Goal: Submit feedback/report problem

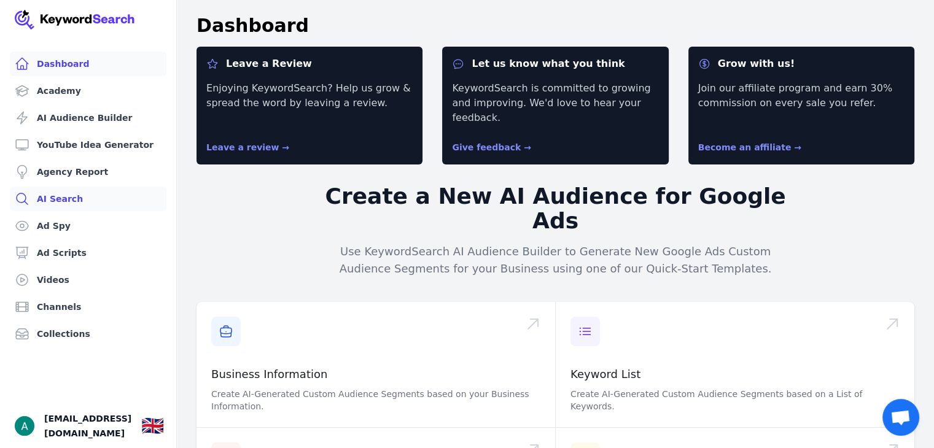
click at [48, 200] on link "AI Search" at bounding box center [88, 199] width 157 height 25
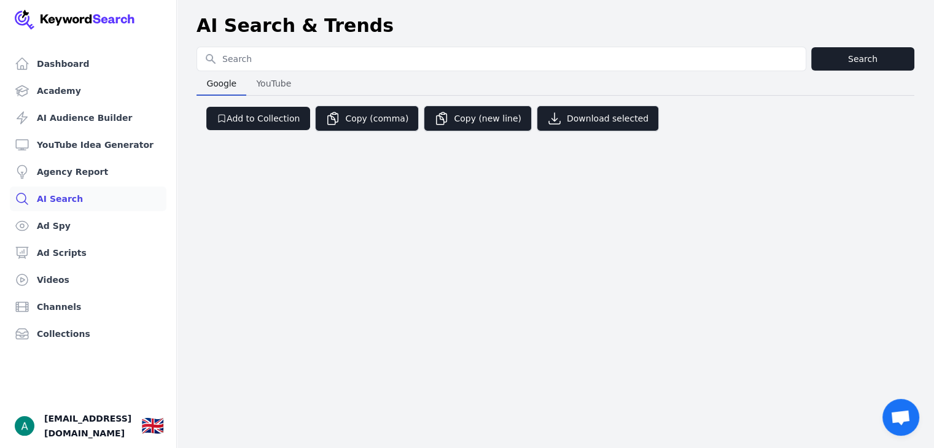
click at [316, 57] on input "Search for YouTube Keywords" at bounding box center [501, 58] width 608 height 23
type input "perfumes"
click at [93, 119] on link "AI Audience Builder" at bounding box center [88, 118] width 157 height 25
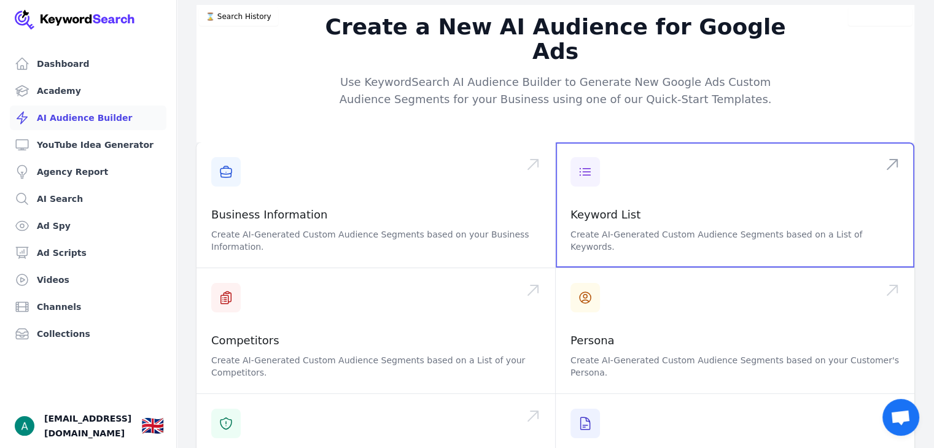
click at [623, 160] on span at bounding box center [735, 204] width 358 height 125
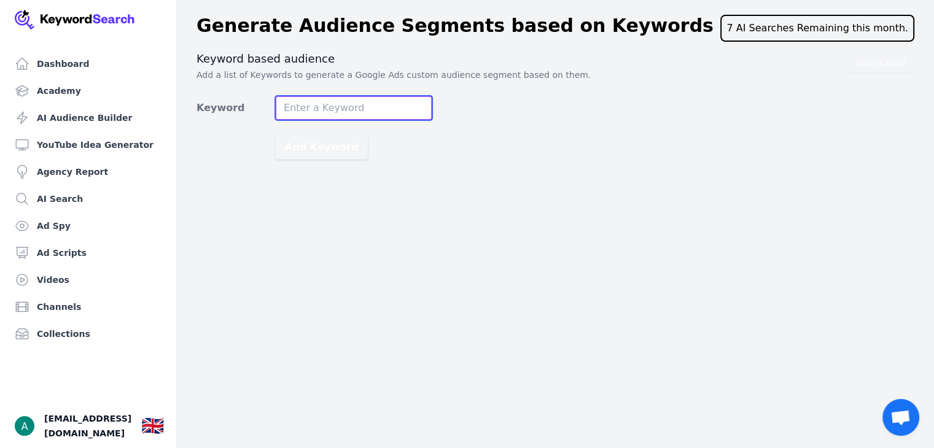
click at [322, 113] on input "Keyword" at bounding box center [353, 108] width 157 height 25
type input "luxury perfume dupes"
click at [275, 135] on button "Add Keyword" at bounding box center [321, 147] width 93 height 25
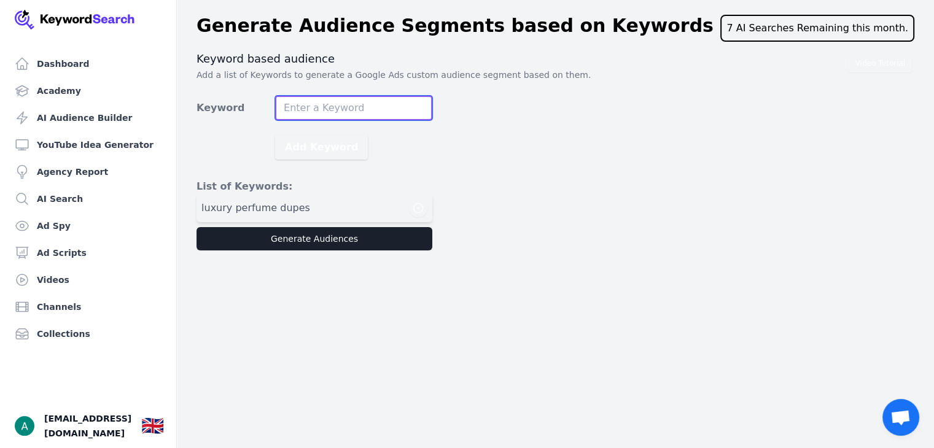
click at [379, 99] on input "Keyword" at bounding box center [353, 108] width 157 height 25
type input "p"
type input "scents"
click at [275, 135] on button "Add Keyword" at bounding box center [321, 147] width 93 height 25
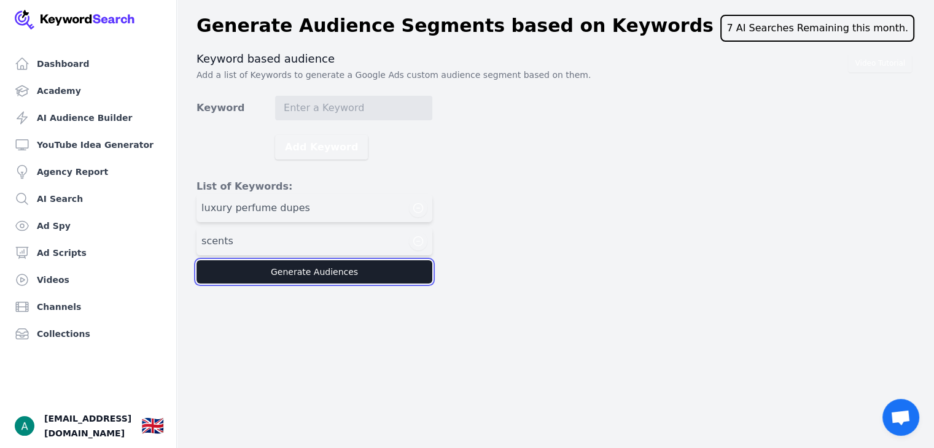
click at [312, 276] on button "Generate Audiences" at bounding box center [314, 271] width 236 height 23
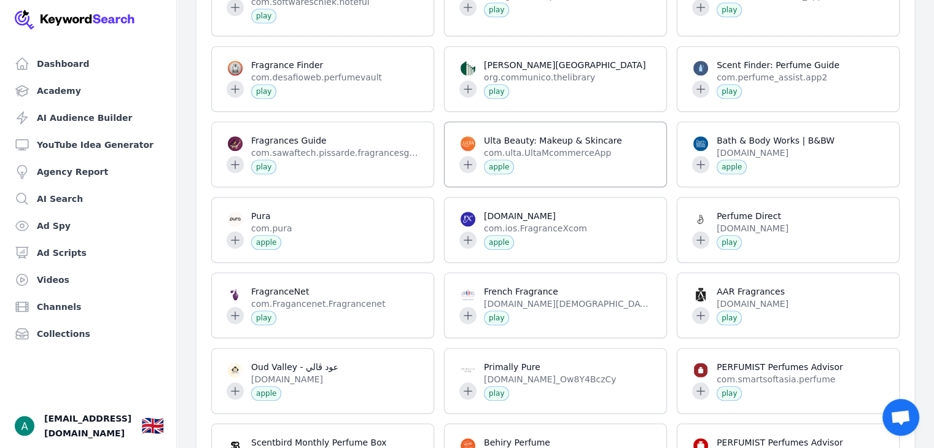
scroll to position [1165, 0]
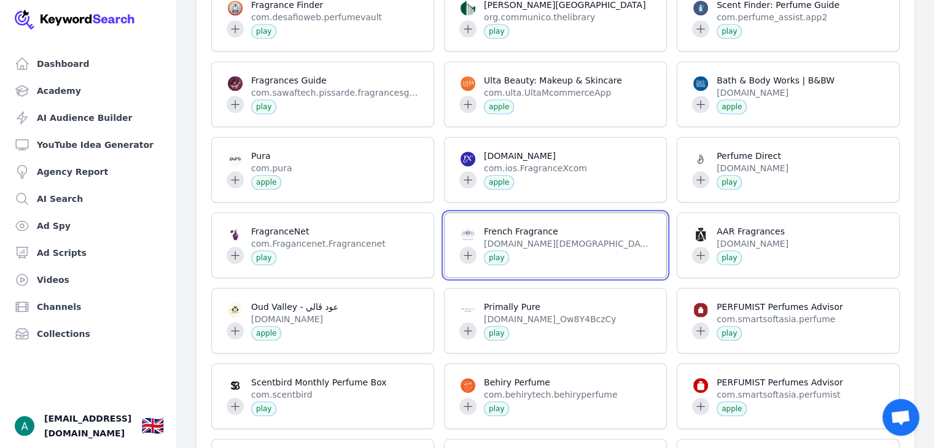
click at [468, 242] on span at bounding box center [555, 245] width 222 height 64
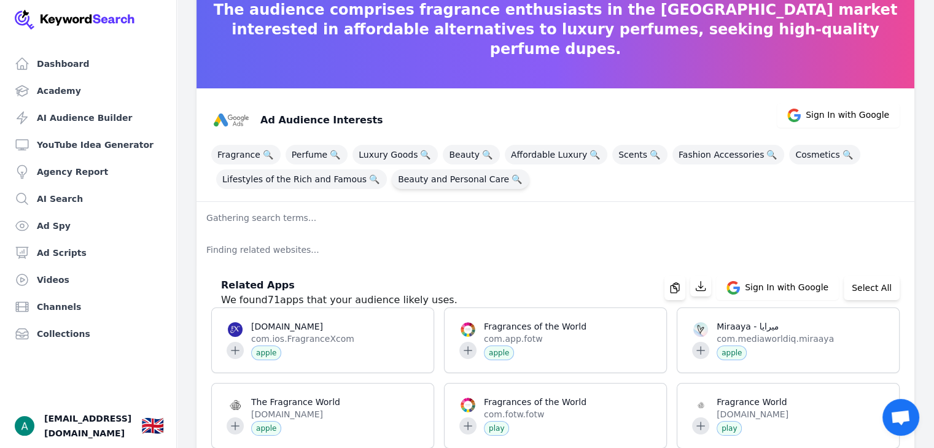
scroll to position [76, 0]
drag, startPoint x: 202, startPoint y: 220, endPoint x: 272, endPoint y: 222, distance: 70.0
click at [272, 222] on p "Gathering search terms..." at bounding box center [555, 218] width 718 height 32
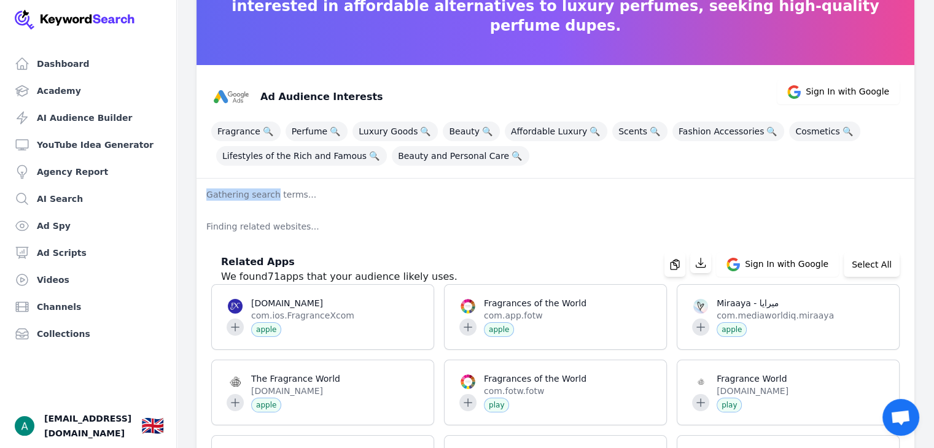
scroll to position [98, 0]
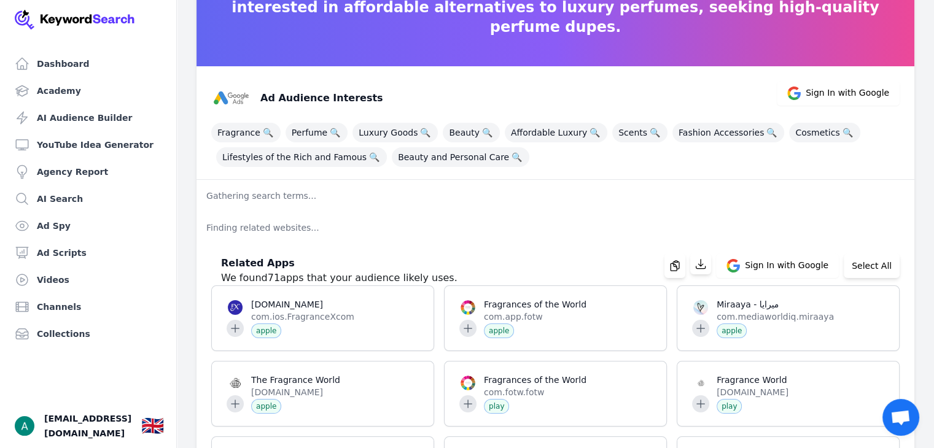
click at [295, 195] on p "Gathering search terms..." at bounding box center [555, 196] width 718 height 32
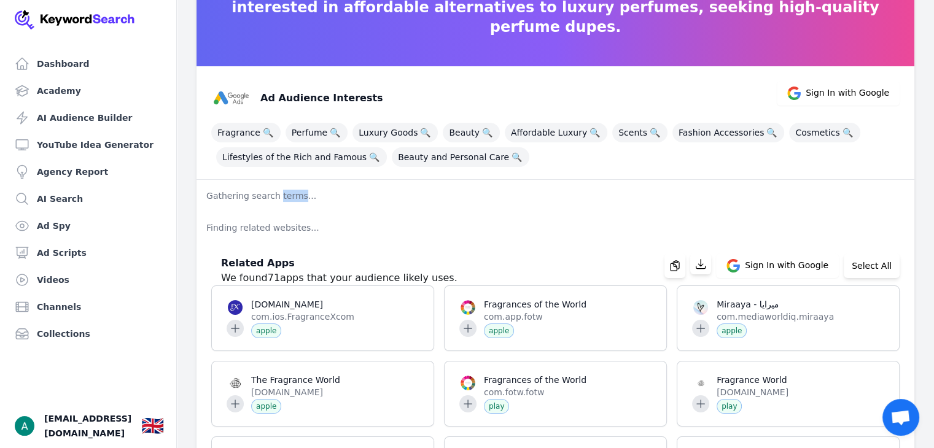
click at [295, 195] on p "Gathering search terms..." at bounding box center [555, 196] width 718 height 32
click at [251, 198] on p "Gathering search terms..." at bounding box center [555, 196] width 718 height 32
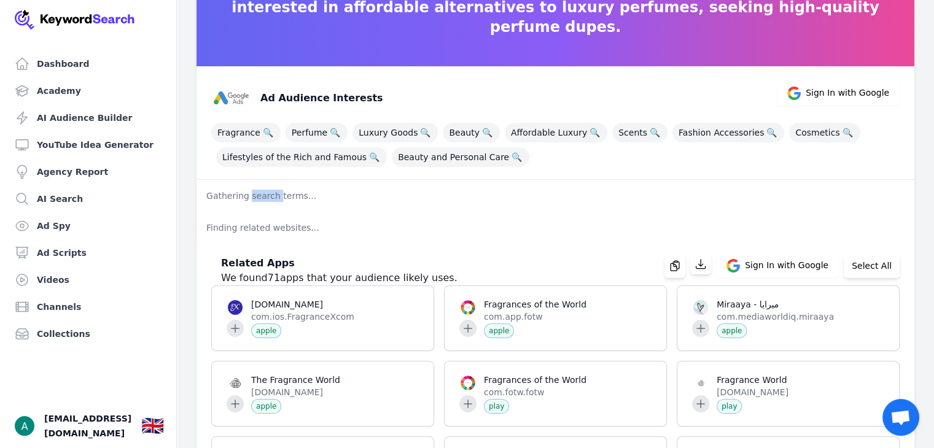
click at [264, 197] on p "Gathering search terms..." at bounding box center [555, 196] width 718 height 32
drag, startPoint x: 272, startPoint y: 196, endPoint x: 231, endPoint y: 179, distance: 44.6
click at [231, 180] on p "Gathering search terms..." at bounding box center [555, 196] width 718 height 32
drag, startPoint x: 214, startPoint y: 197, endPoint x: 245, endPoint y: 198, distance: 31.3
click at [245, 198] on p "Gathering search terms..." at bounding box center [555, 196] width 718 height 32
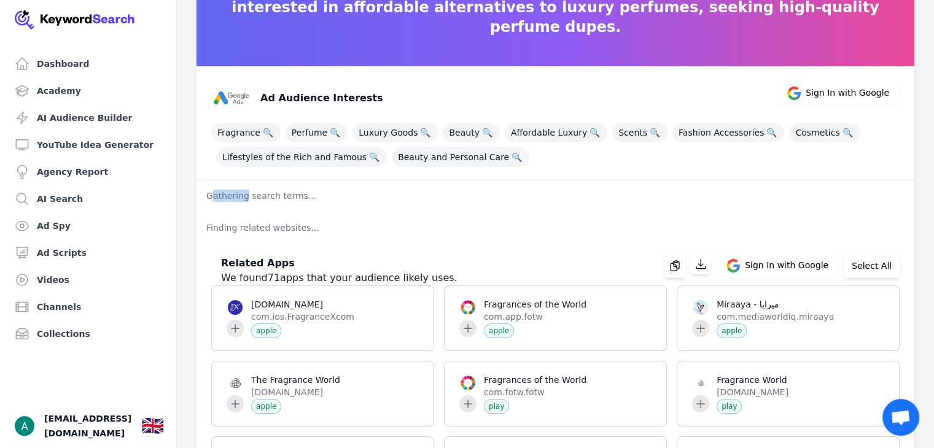
click at [246, 195] on p "Gathering search terms..." at bounding box center [555, 196] width 718 height 32
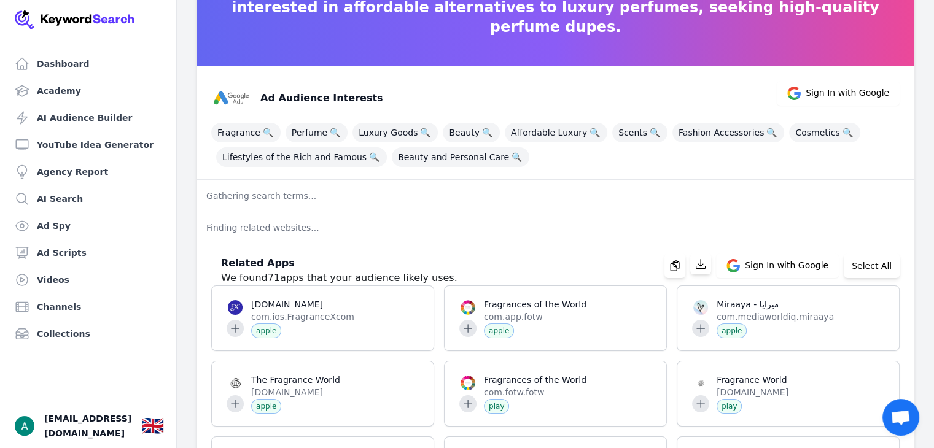
click at [274, 196] on p "Gathering search terms..." at bounding box center [555, 196] width 718 height 32
click at [271, 196] on p "Gathering search terms..." at bounding box center [555, 196] width 718 height 32
click at [246, 195] on p "Gathering search terms..." at bounding box center [555, 196] width 718 height 32
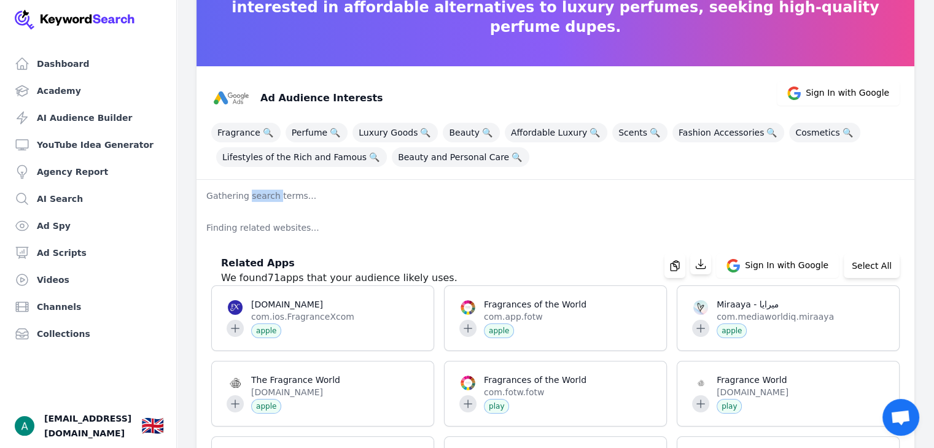
click at [246, 195] on p "Gathering search terms..." at bounding box center [555, 196] width 718 height 32
click at [243, 195] on p "Gathering search terms..." at bounding box center [555, 196] width 718 height 32
click at [273, 194] on p "Gathering search terms..." at bounding box center [555, 196] width 718 height 32
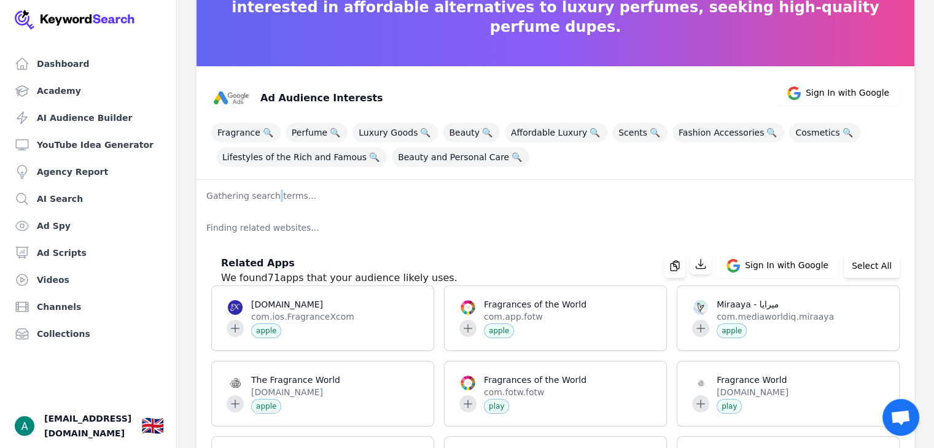
click at [273, 194] on p "Gathering search terms..." at bounding box center [555, 196] width 718 height 32
click at [248, 193] on p "Gathering search terms..." at bounding box center [555, 196] width 718 height 32
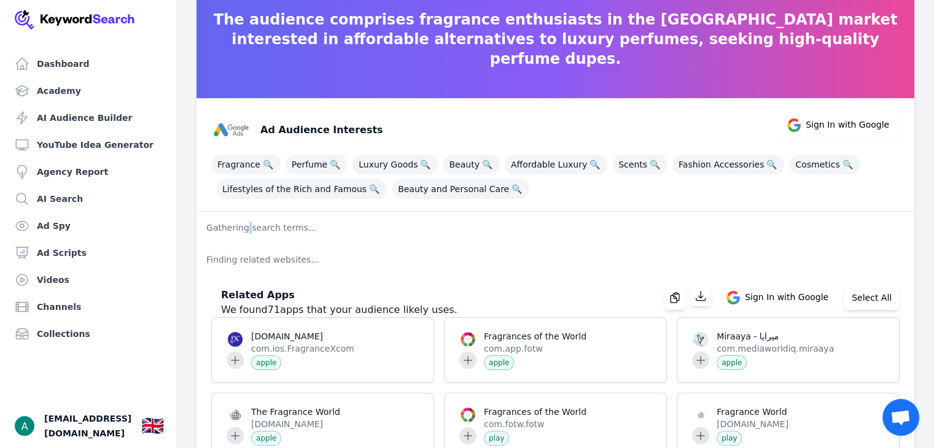
scroll to position [64, 0]
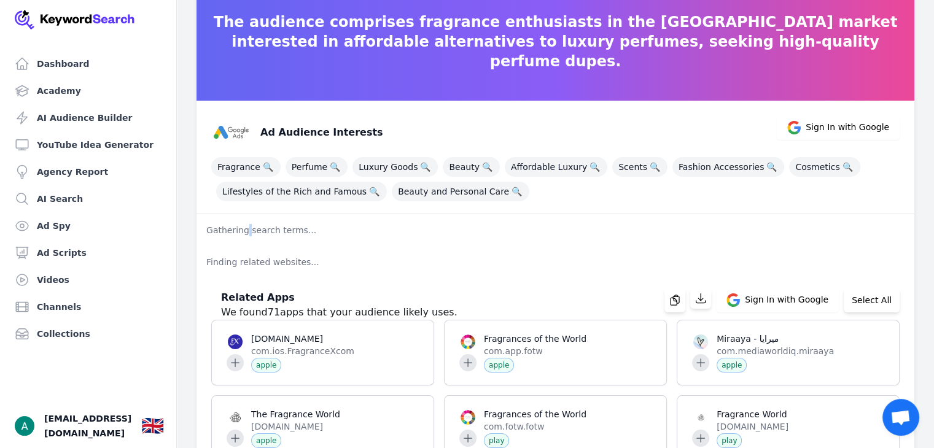
click at [913, 425] on span "Open chat" at bounding box center [900, 417] width 37 height 37
click at [893, 415] on span "Open chat" at bounding box center [900, 418] width 20 height 17
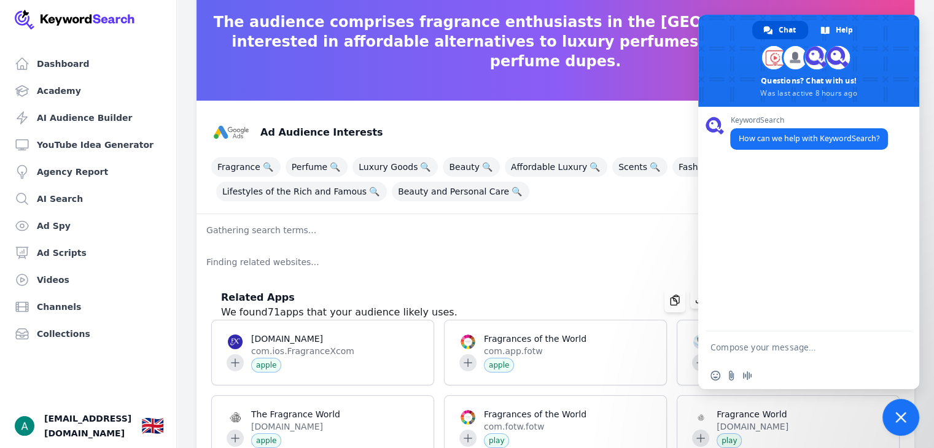
click at [759, 351] on textarea "Compose your message..." at bounding box center [794, 347] width 169 height 11
type textarea "ai audience builder is taking too long"
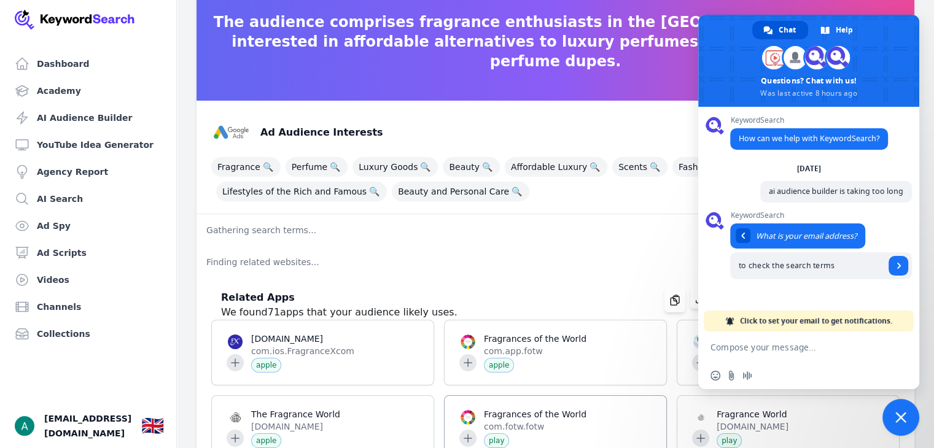
type input "to check the search terms"
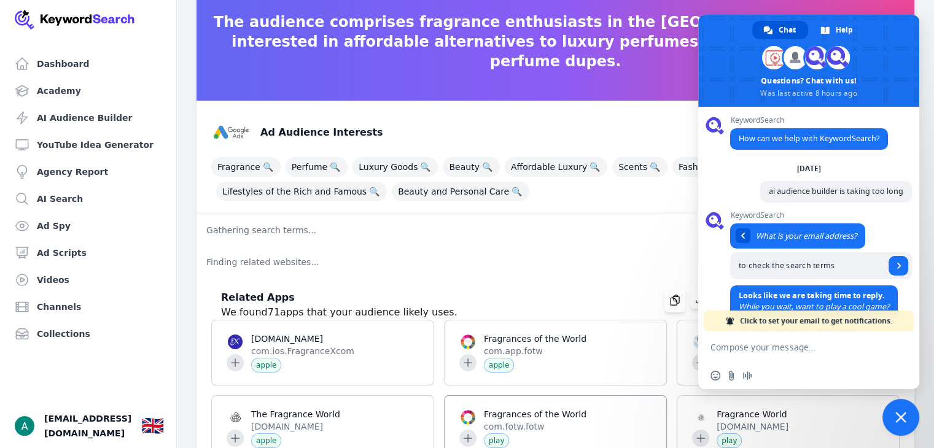
scroll to position [49, 0]
